Goal: Task Accomplishment & Management: Use online tool/utility

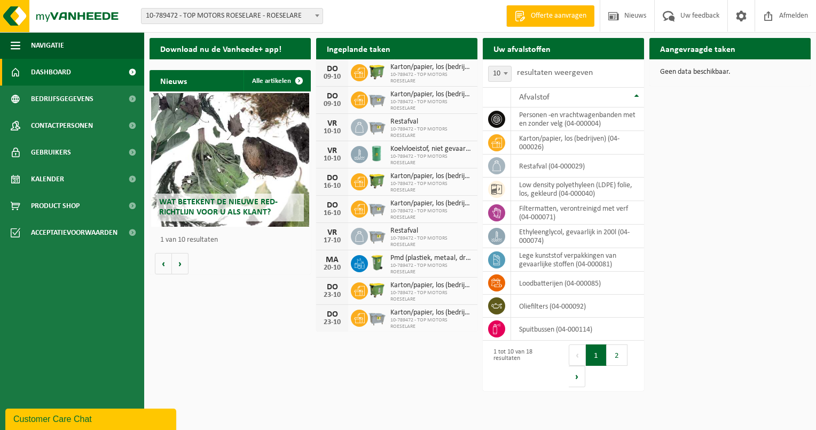
click at [584, 47] on div "Uw afvalstoffen Ophaling aanvragen" at bounding box center [563, 48] width 161 height 21
click at [548, 58] on h2 "Uw afvalstoffen" at bounding box center [522, 48] width 79 height 21
click at [619, 355] on button "2" at bounding box center [617, 354] width 21 height 21
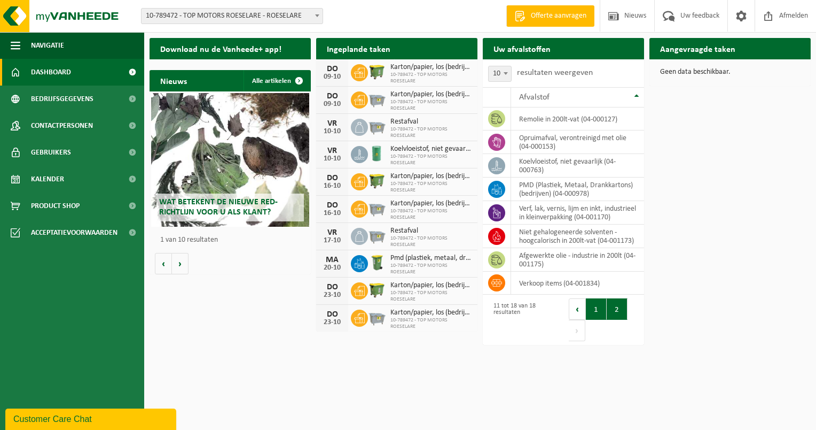
click at [596, 314] on button "1" at bounding box center [596, 308] width 21 height 21
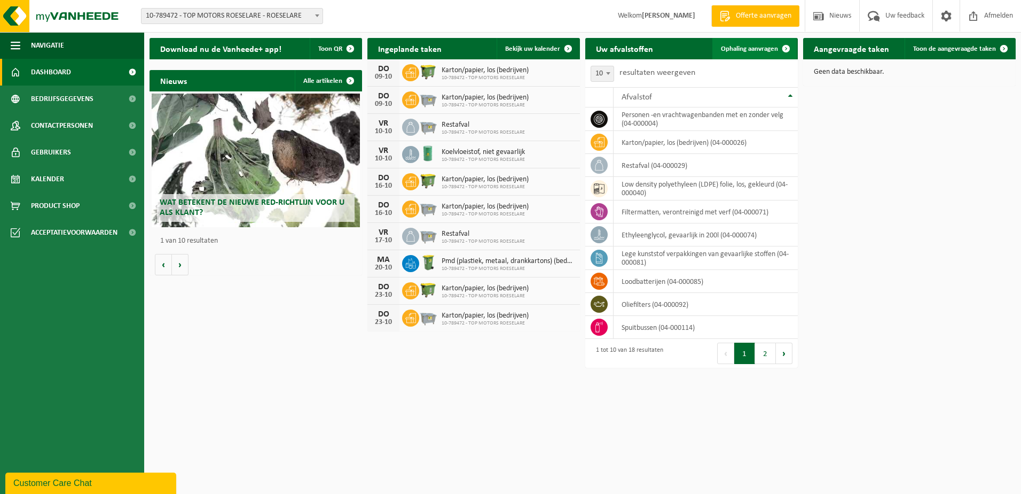
click at [791, 52] on span at bounding box center [786, 48] width 21 height 21
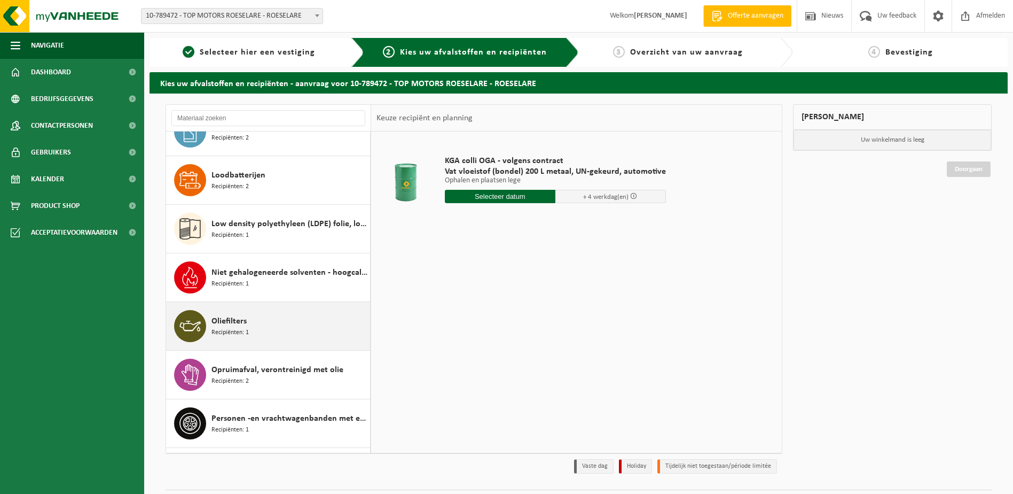
click at [251, 310] on div "Oliefilters Recipiënten: 1" at bounding box center [290, 326] width 156 height 32
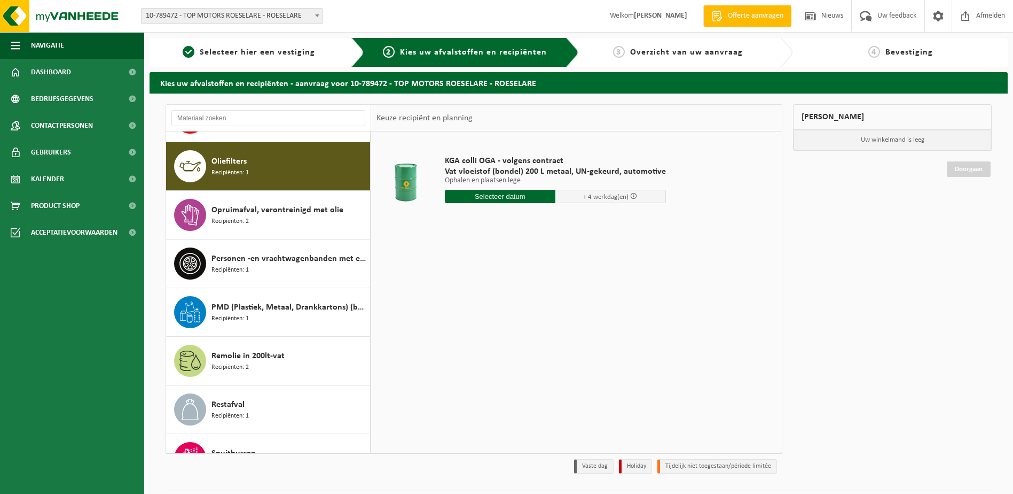
scroll to position [438, 0]
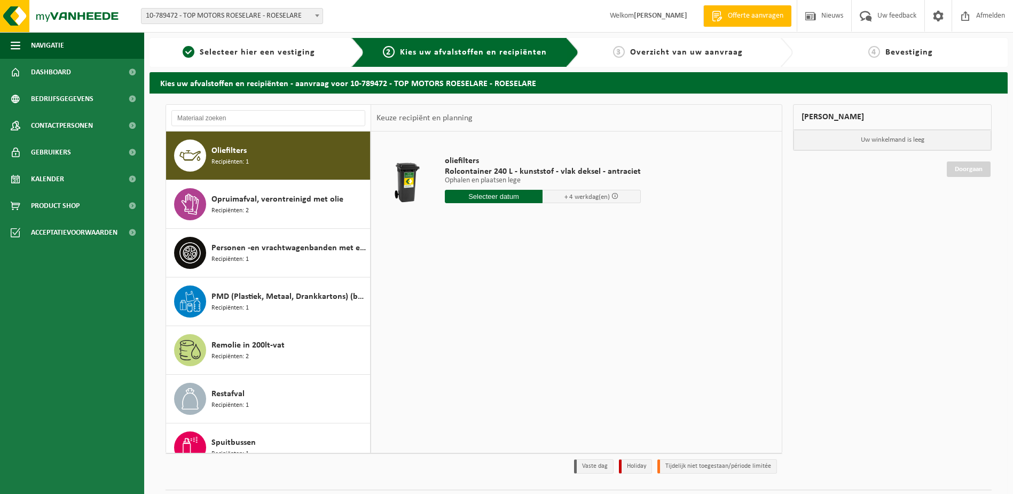
click at [505, 196] on input "text" at bounding box center [494, 196] width 98 height 13
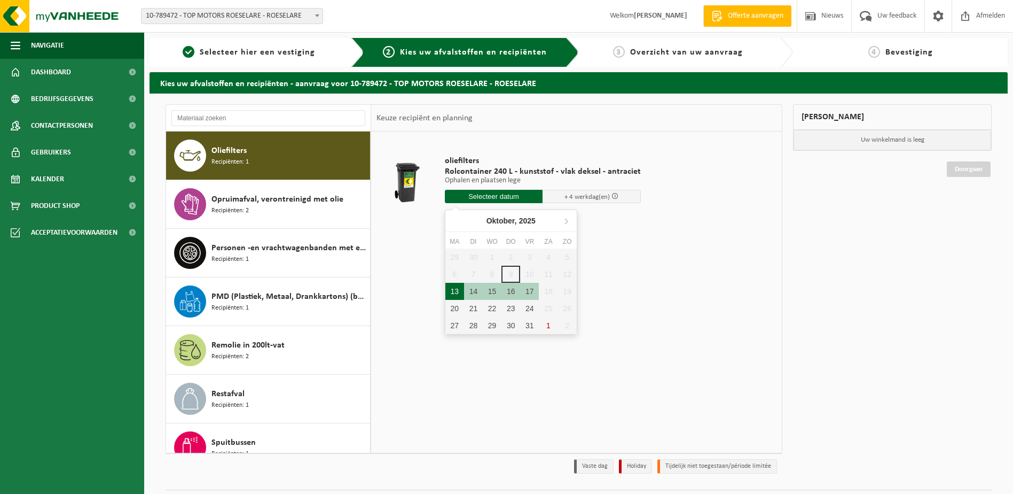
click at [457, 291] on div "13" at bounding box center [455, 291] width 19 height 17
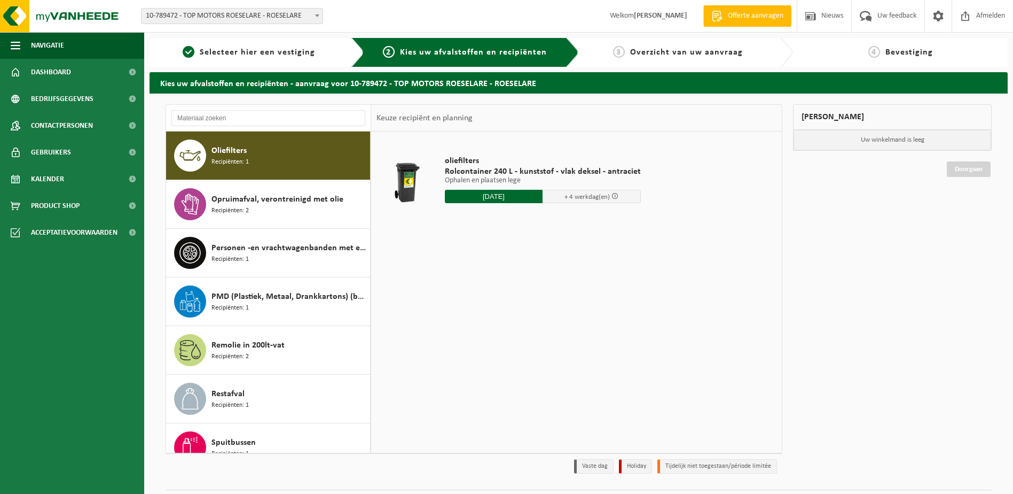
type input "Van 2025-10-13"
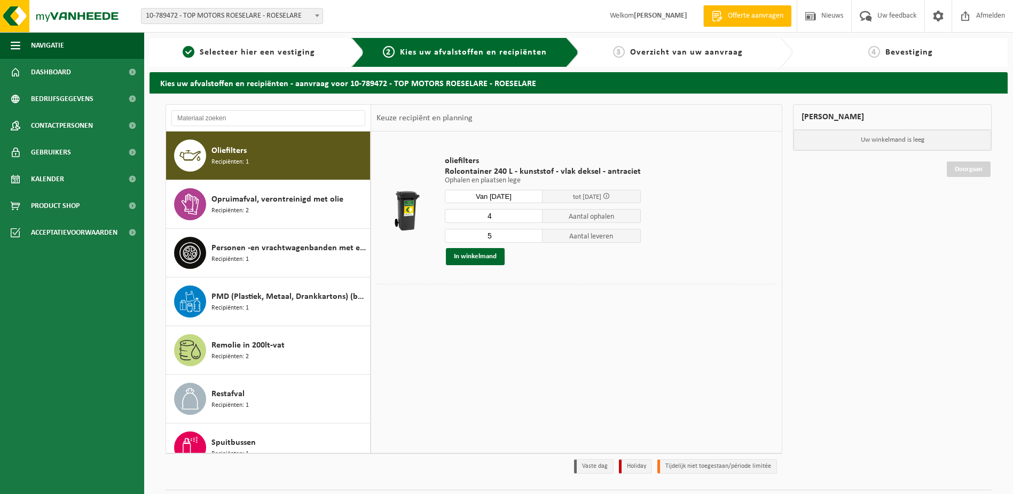
type input "4"
click at [532, 218] on input "4" at bounding box center [494, 216] width 98 height 14
click at [518, 239] on input "5" at bounding box center [494, 236] width 98 height 14
type input "4"
click at [535, 238] on input "4" at bounding box center [494, 236] width 98 height 14
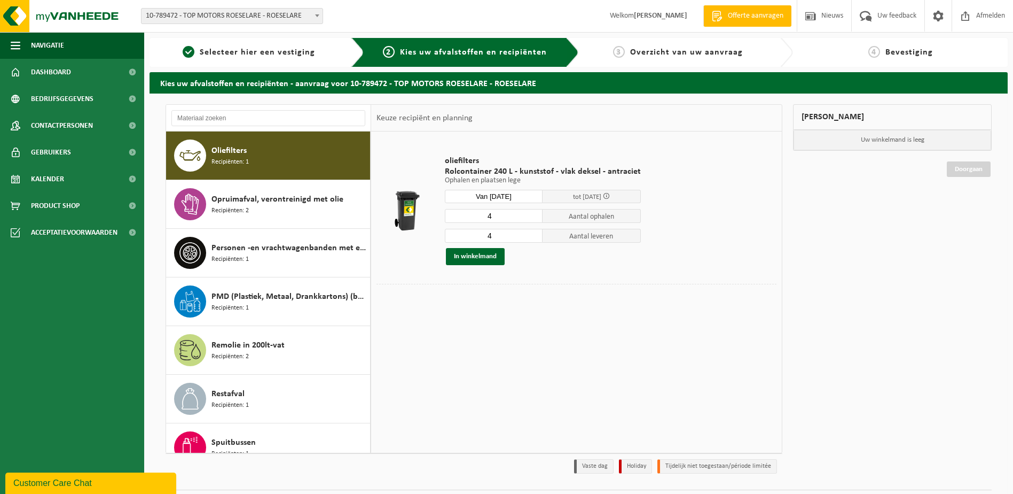
scroll to position [0, 0]
click at [480, 260] on button "In winkelmand" at bounding box center [475, 256] width 59 height 17
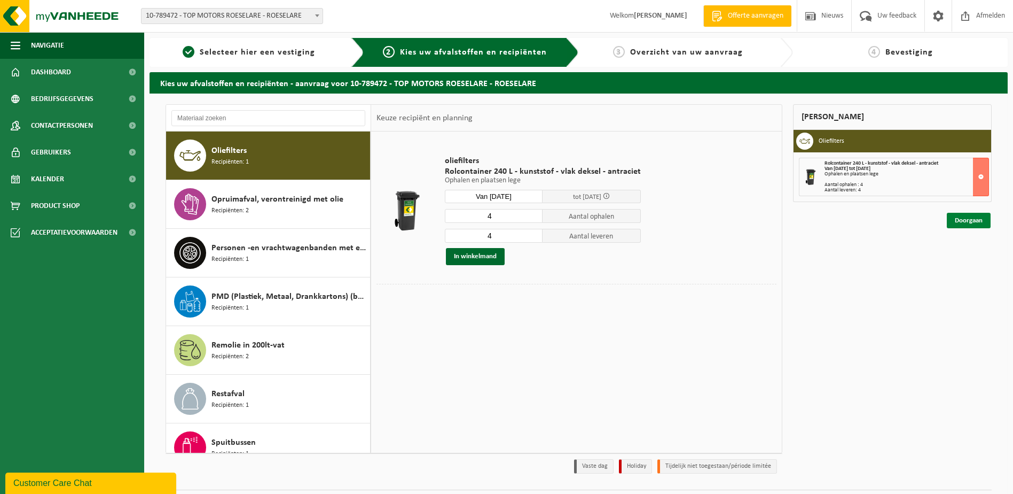
click at [978, 222] on link "Doorgaan" at bounding box center [969, 220] width 44 height 15
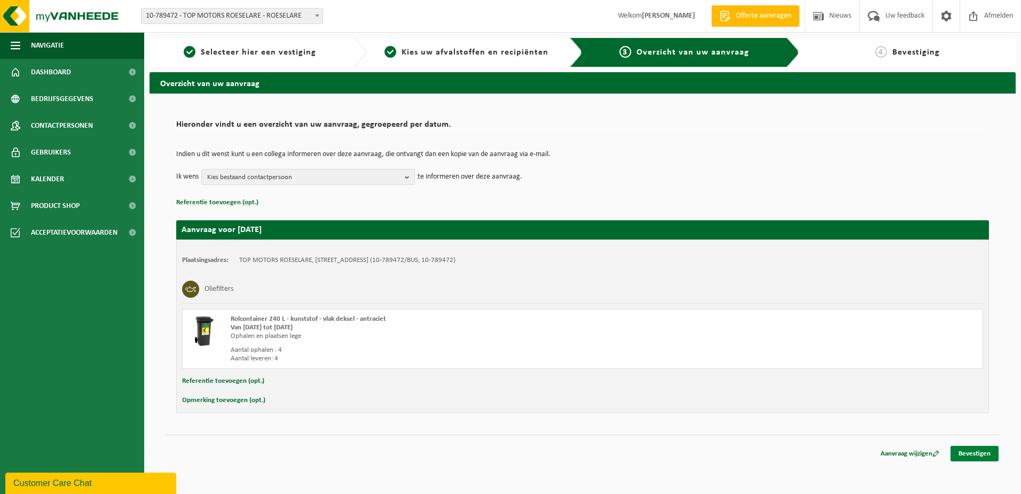
click at [975, 454] on link "Bevestigen" at bounding box center [975, 453] width 48 height 15
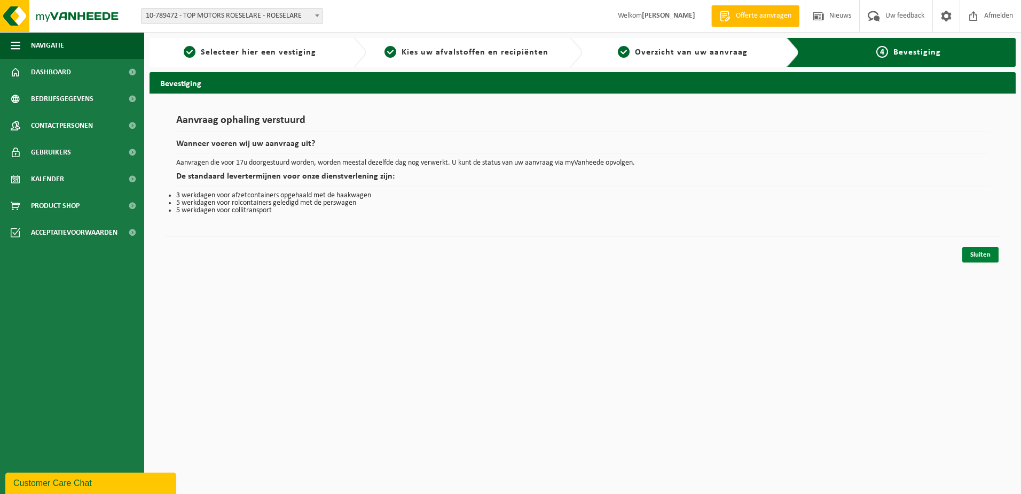
click at [987, 252] on link "Sluiten" at bounding box center [981, 254] width 36 height 15
